Goal: Task Accomplishment & Management: Manage account settings

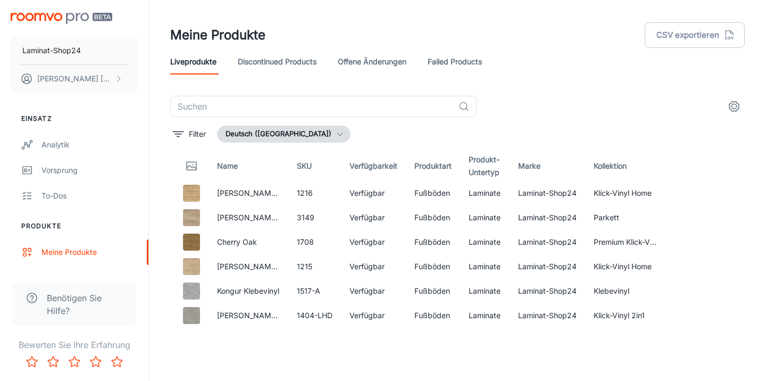
scroll to position [21, 5]
click at [375, 59] on link "offene Änderungen" at bounding box center [372, 62] width 69 height 26
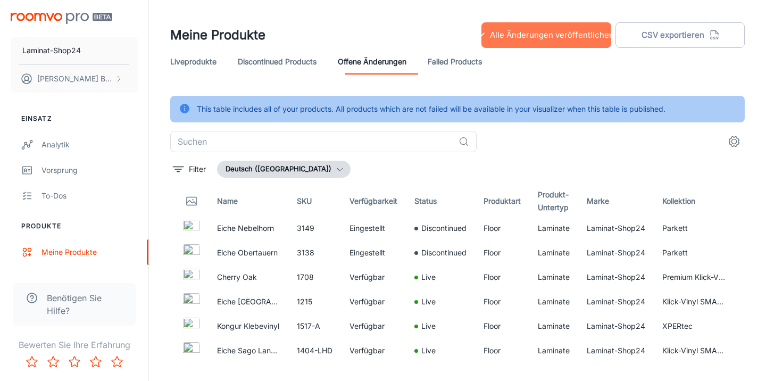
click at [568, 37] on button "Alle Änderungen veröffentlichen" at bounding box center [546, 35] width 130 height 26
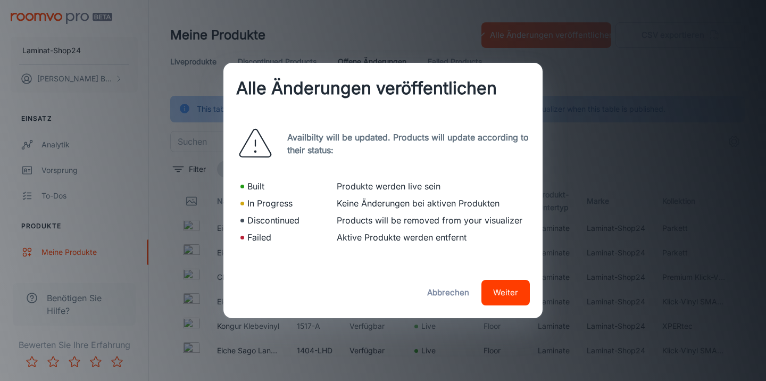
click at [498, 291] on button "Weiter" at bounding box center [505, 293] width 48 height 26
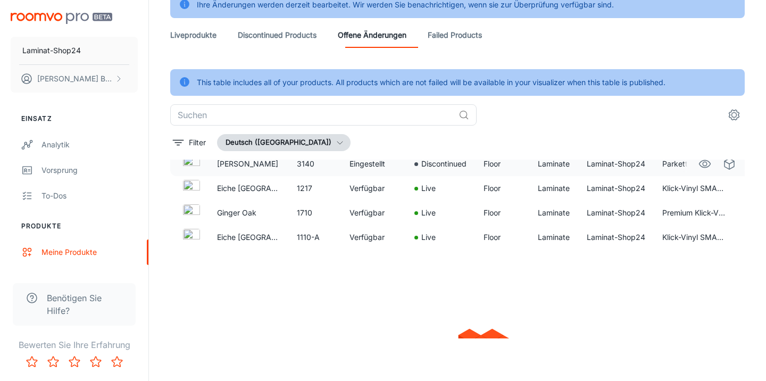
scroll to position [1508, 0]
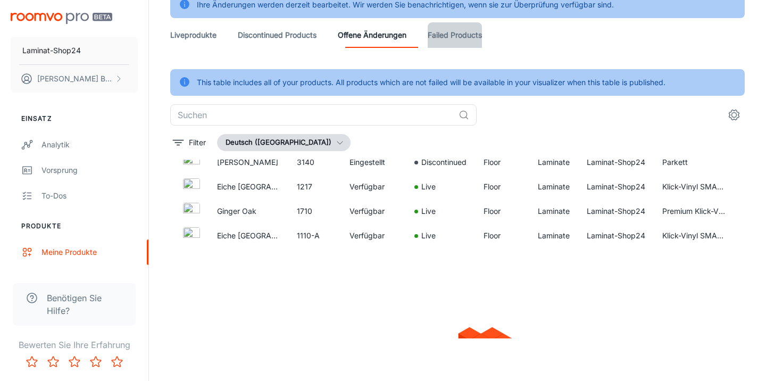
click at [457, 31] on link "Failed Products" at bounding box center [455, 35] width 54 height 26
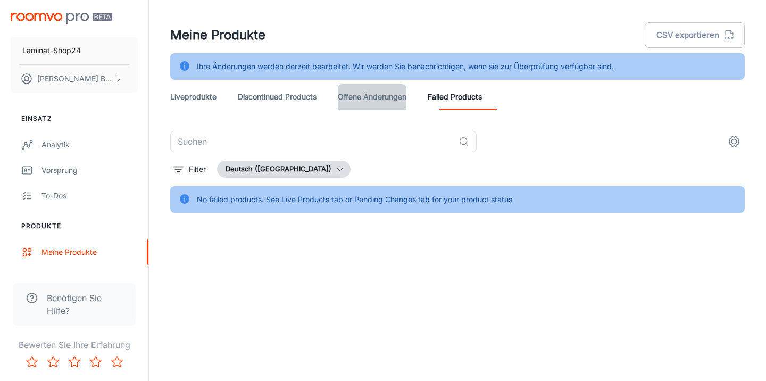
click at [389, 99] on link "offene Änderungen" at bounding box center [372, 97] width 69 height 26
